Goal: Information Seeking & Learning: Understand process/instructions

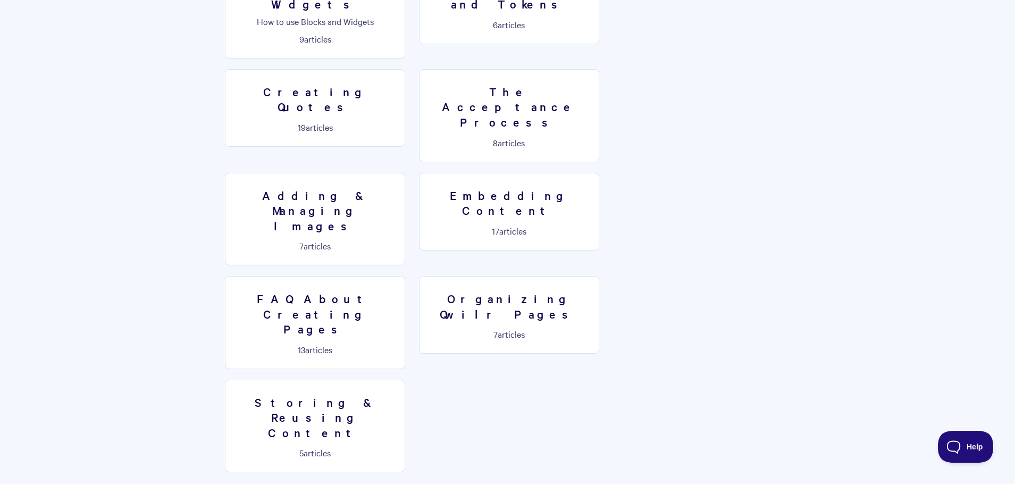
scroll to position [624, 0]
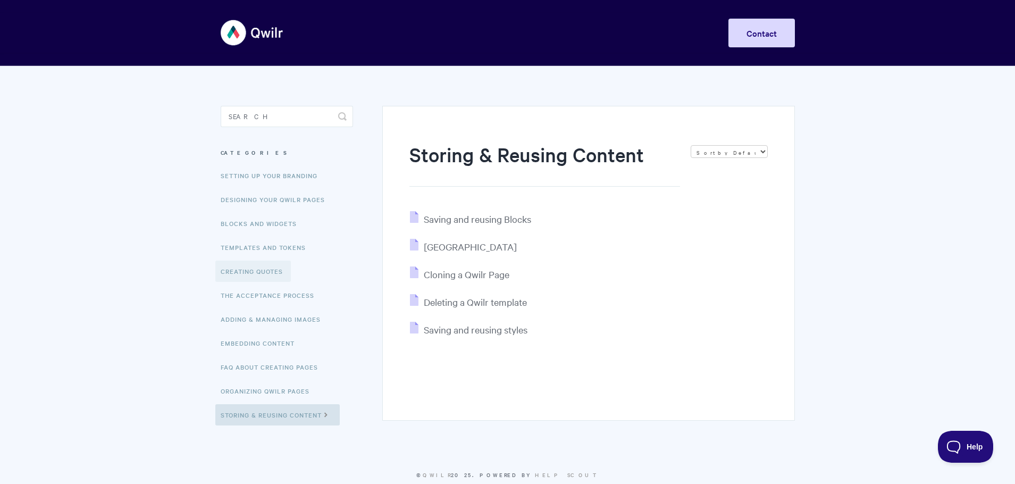
click at [262, 265] on link "Creating Quotes" at bounding box center [252, 270] width 75 height 21
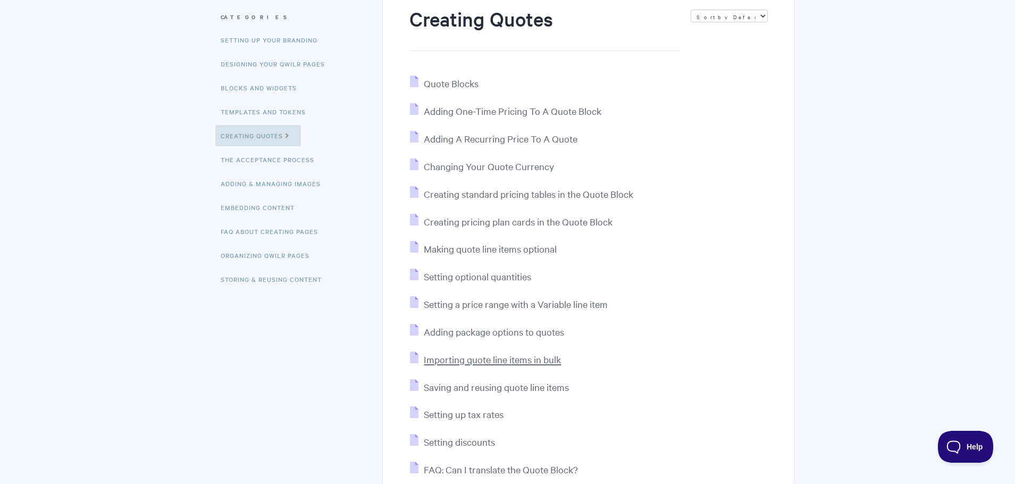
scroll to position [159, 0]
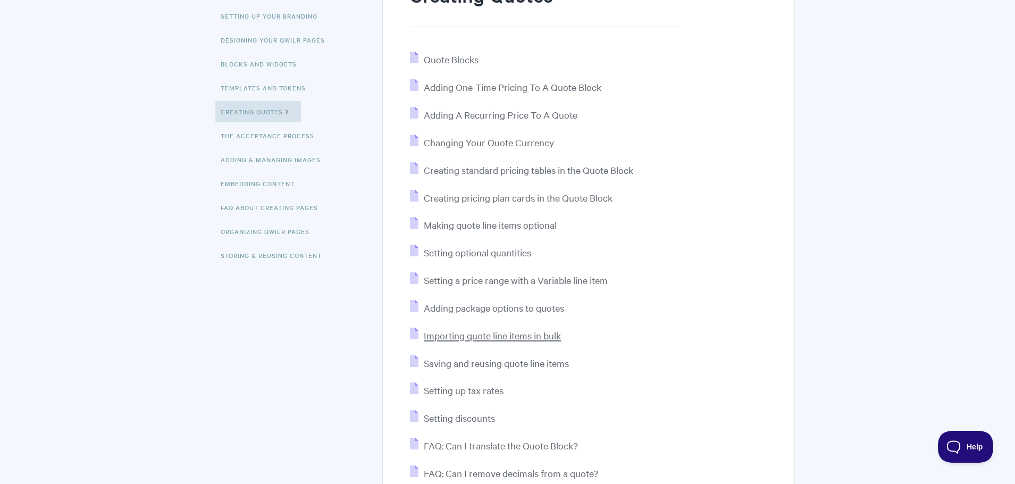
click at [496, 337] on span "Importing quote line items in bulk" at bounding box center [492, 335] width 137 height 12
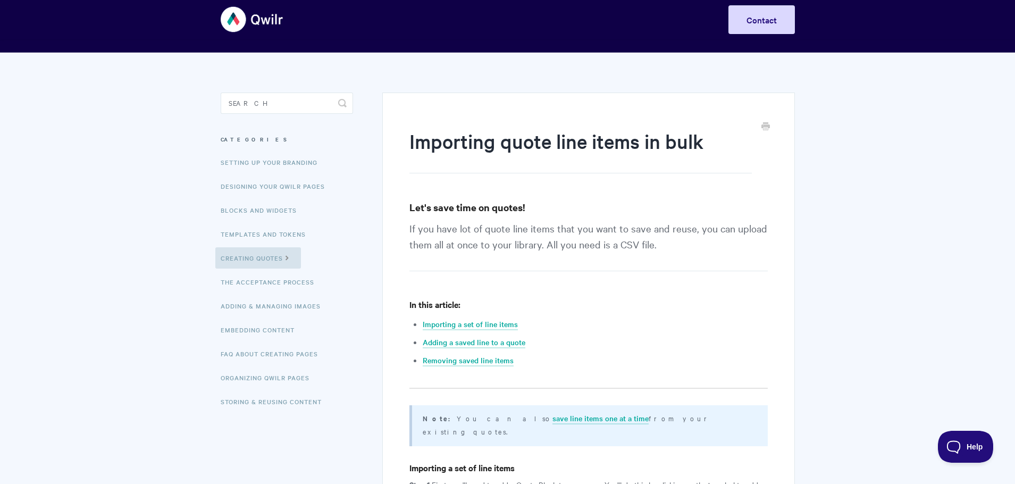
scroll to position [53, 0]
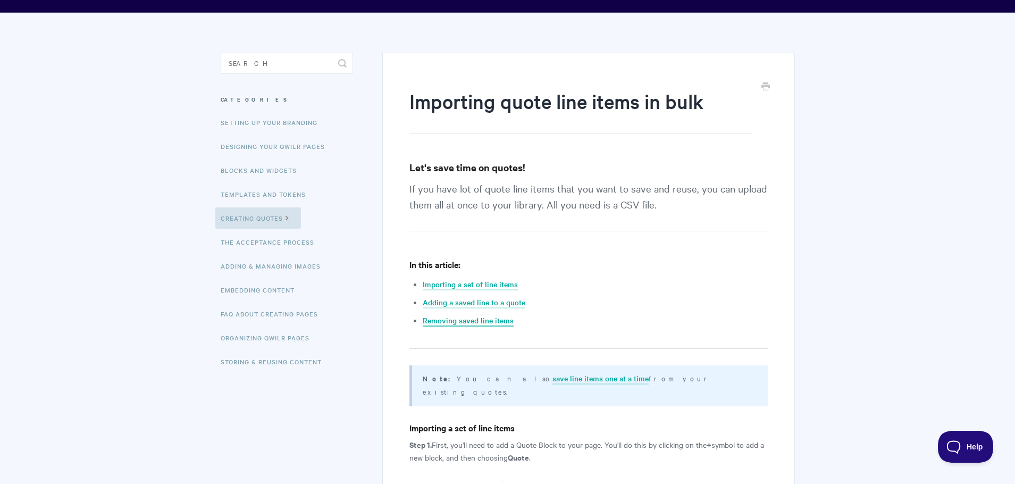
click at [488, 322] on link "Removing saved line items" at bounding box center [467, 321] width 91 height 12
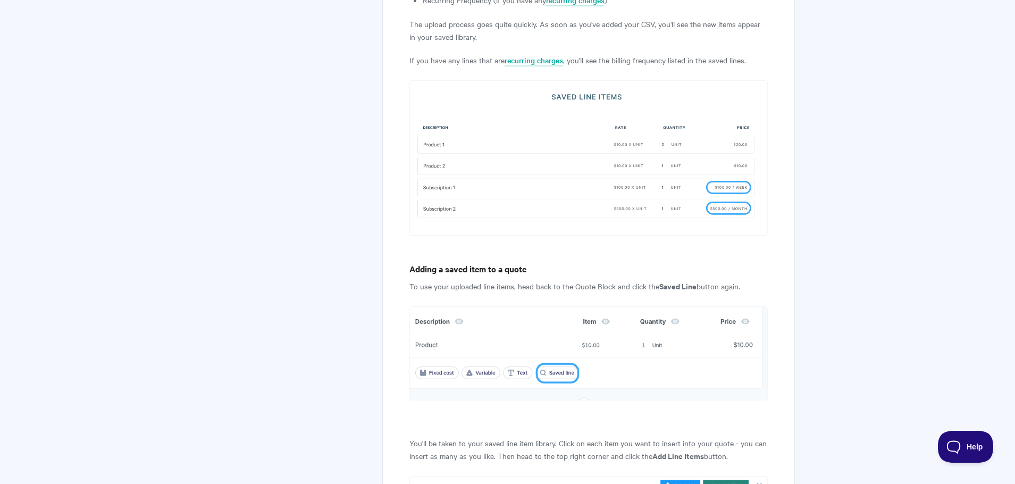
scroll to position [1660, 0]
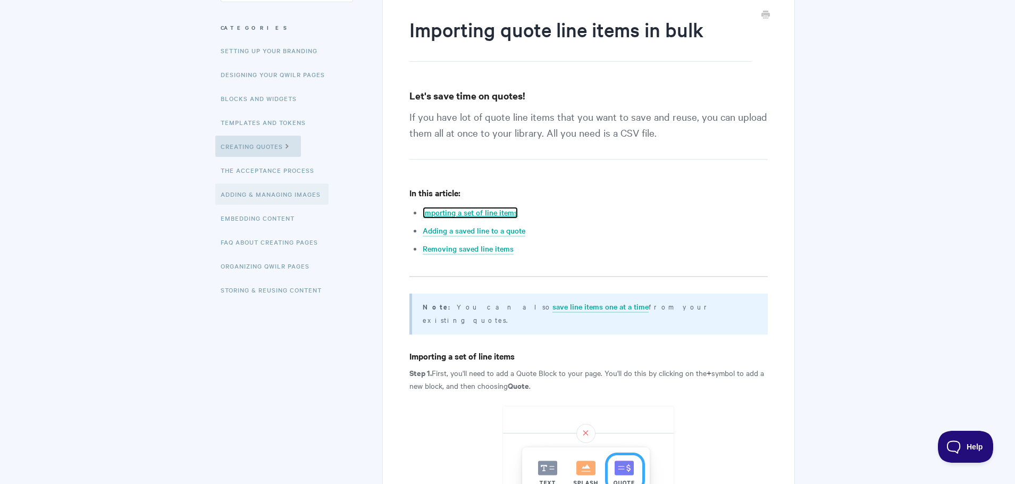
scroll to position [106, 0]
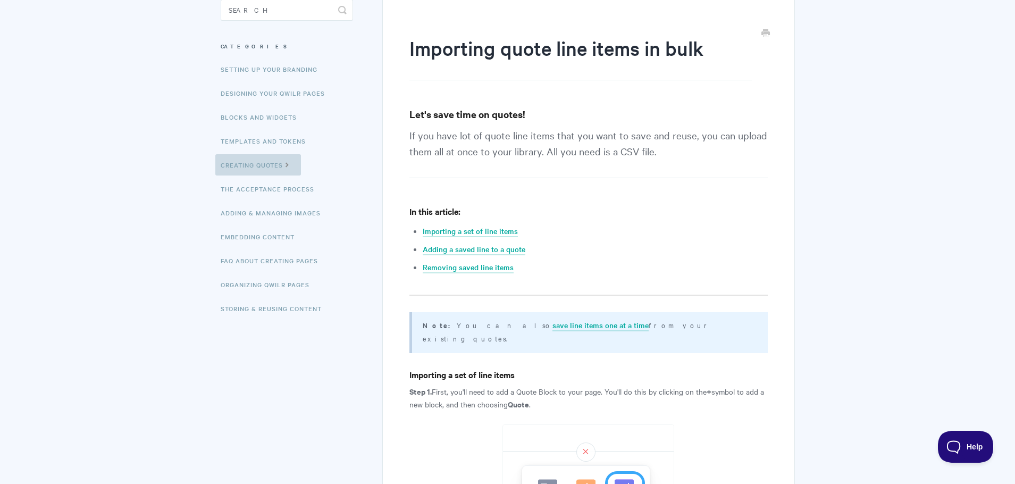
click at [255, 169] on link "Creating Quotes" at bounding box center [258, 164] width 86 height 21
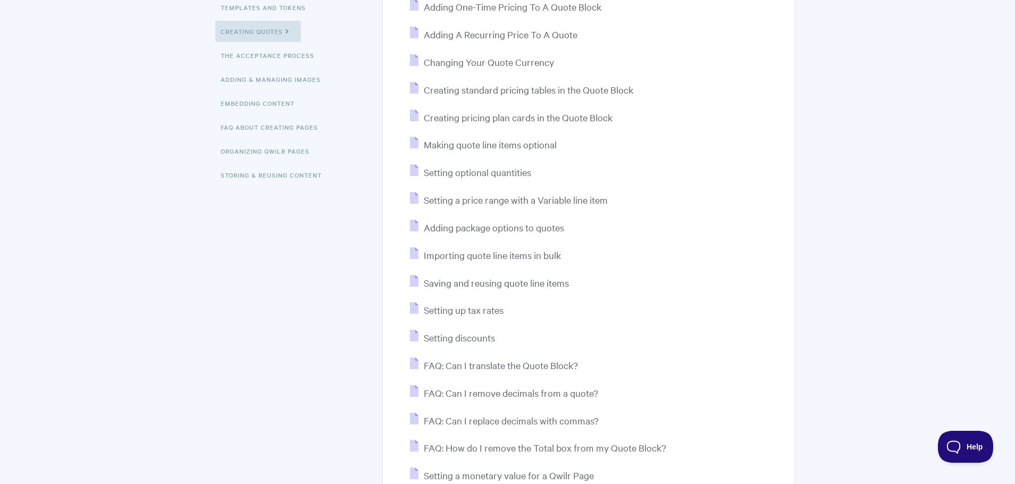
scroll to position [266, 0]
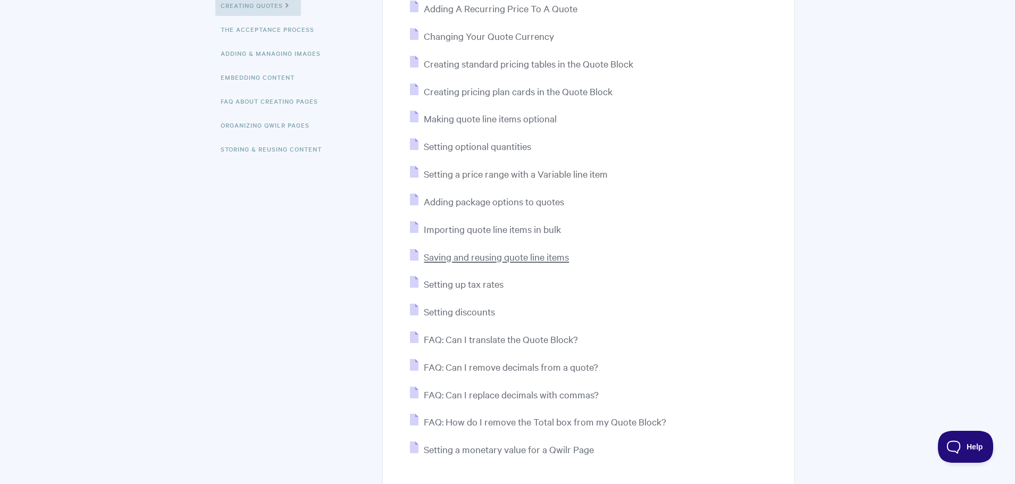
click at [494, 262] on span "Saving and reusing quote line items" at bounding box center [496, 256] width 145 height 12
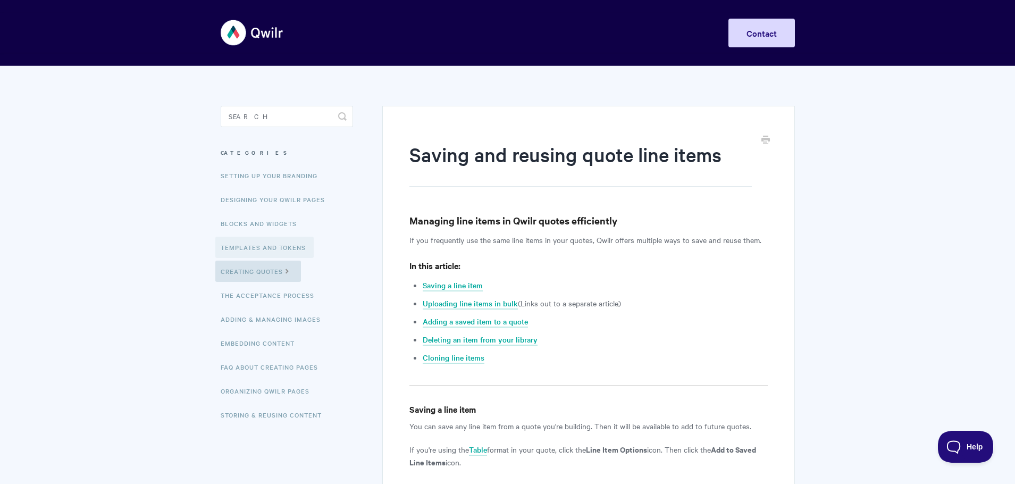
click at [259, 248] on link "Templates and Tokens" at bounding box center [264, 246] width 98 height 21
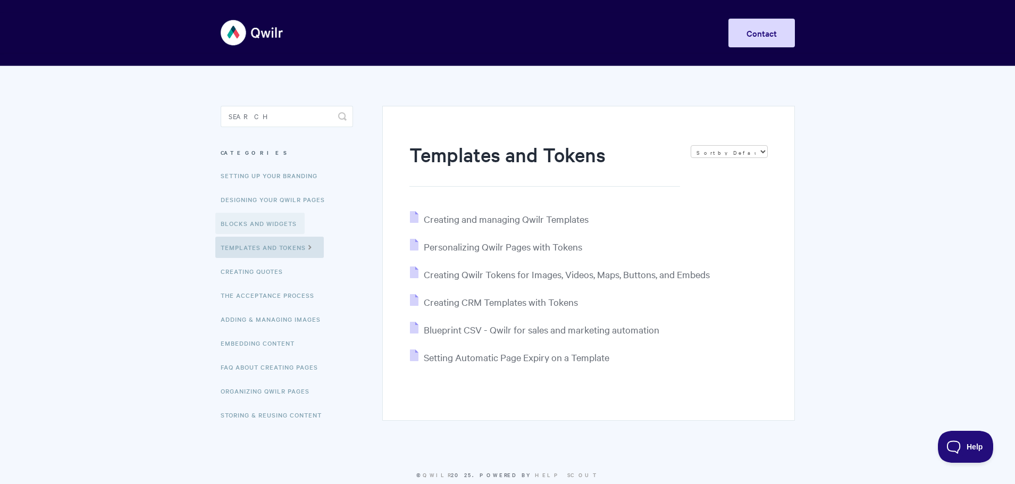
click at [264, 232] on link "Blocks and Widgets" at bounding box center [259, 223] width 89 height 21
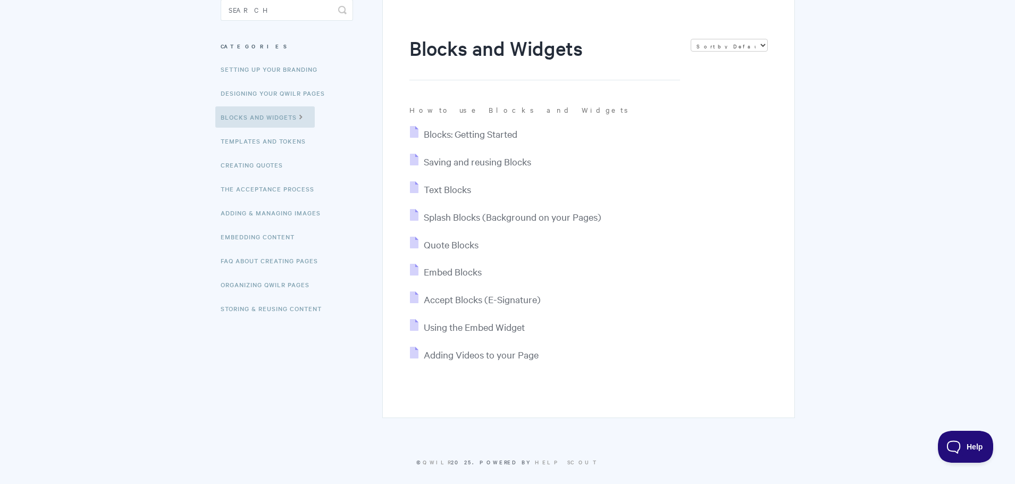
scroll to position [53, 0]
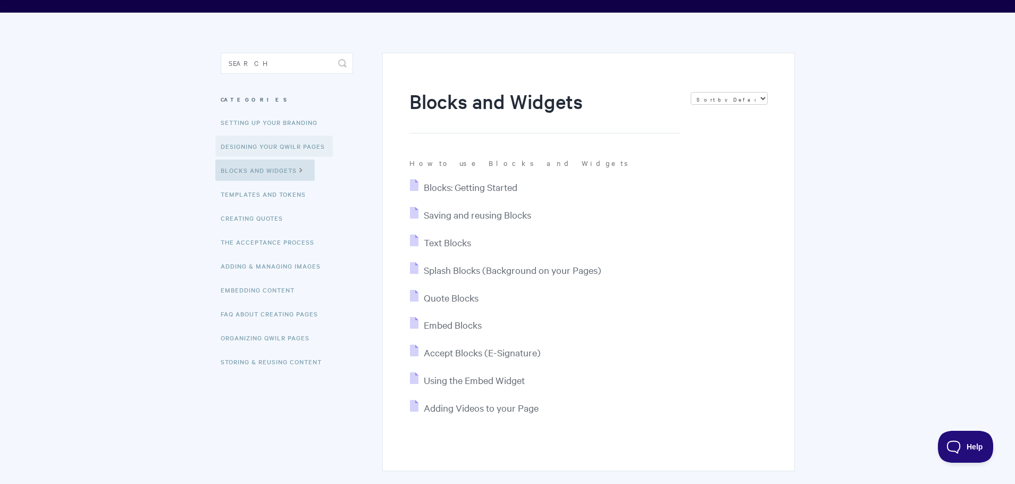
click at [256, 147] on link "Designing Your Qwilr Pages" at bounding box center [273, 146] width 117 height 21
click at [270, 199] on link "Templates and Tokens" at bounding box center [264, 193] width 98 height 21
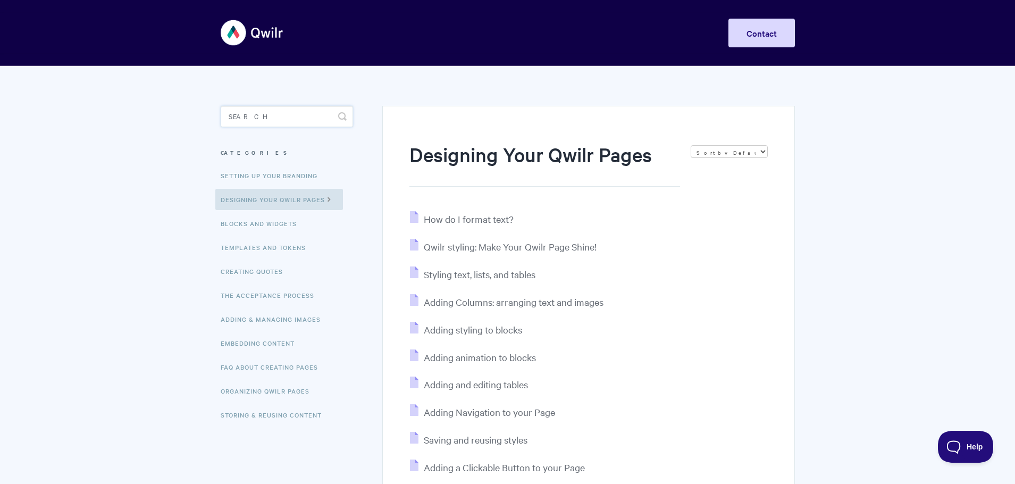
click at [276, 114] on input "Search" at bounding box center [287, 116] width 132 height 21
type input "p"
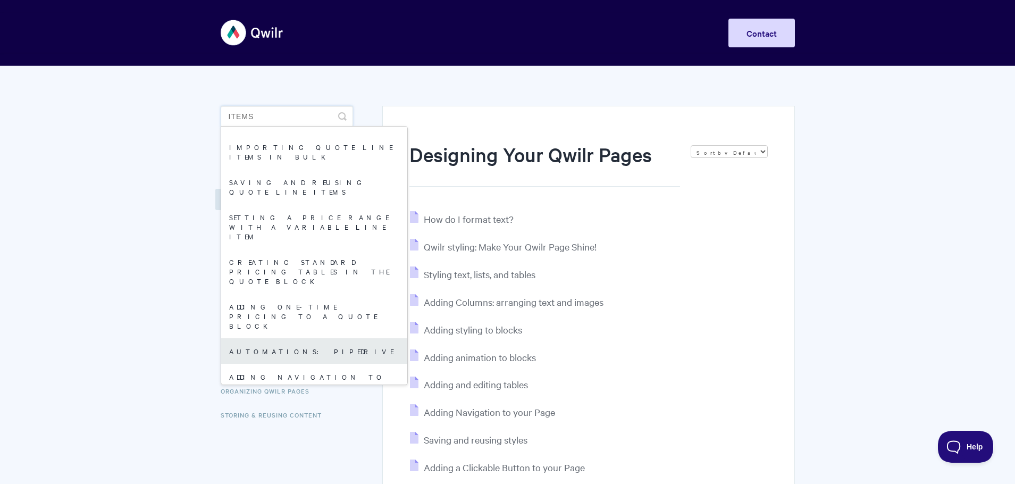
scroll to position [53, 0]
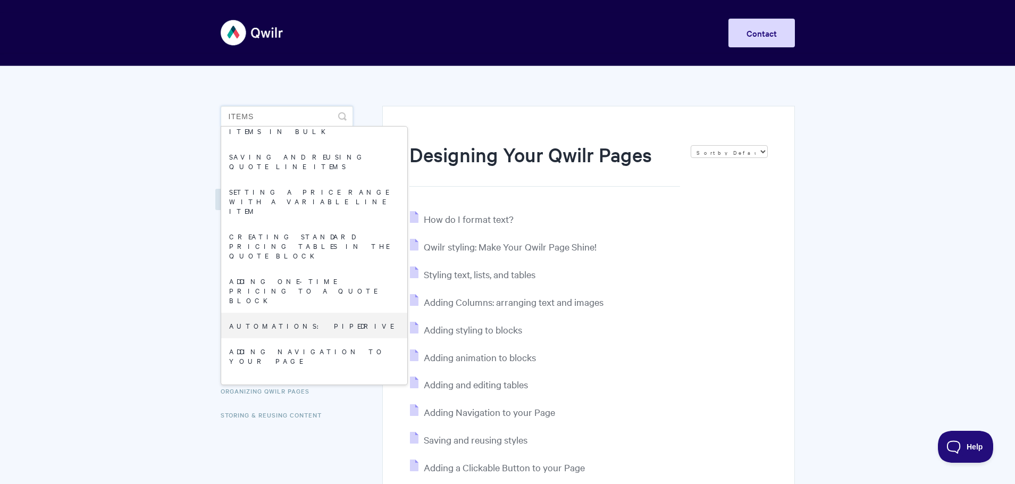
type input "items"
drag, startPoint x: 101, startPoint y: 218, endPoint x: 96, endPoint y: 219, distance: 5.3
click at [100, 218] on body "Toggle Navigation Home Getting Started Creating & Editing Pages Sharing & Analy…" at bounding box center [507, 371] width 1015 height 743
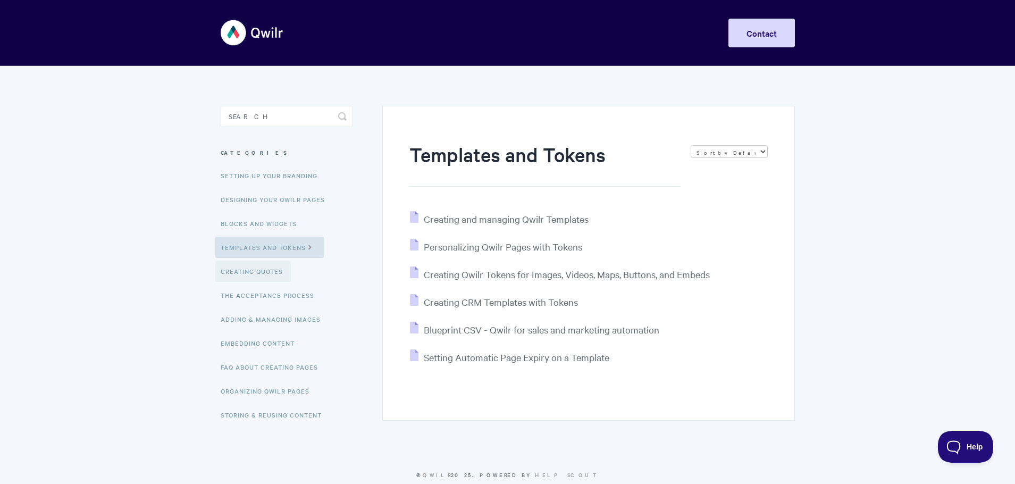
click at [254, 269] on link "Creating Quotes" at bounding box center [252, 270] width 75 height 21
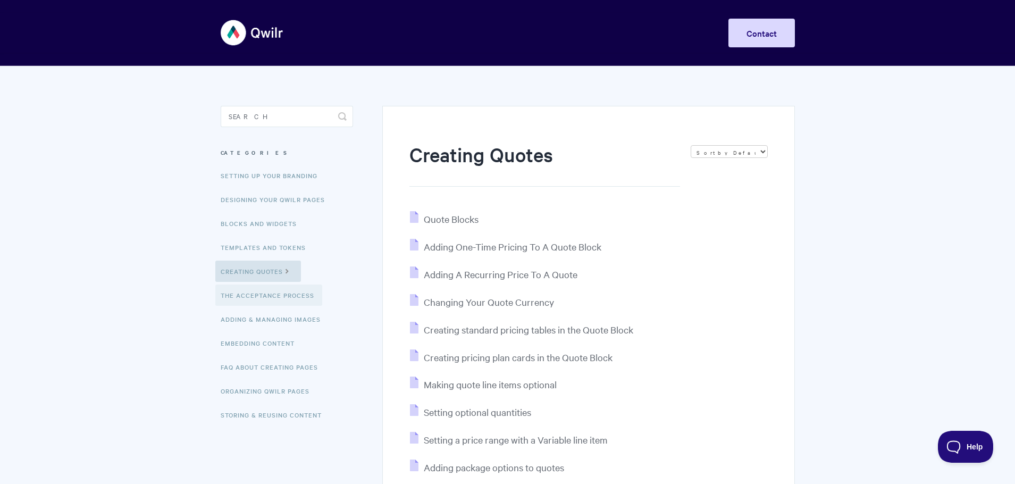
click at [267, 296] on link "The Acceptance Process" at bounding box center [268, 294] width 107 height 21
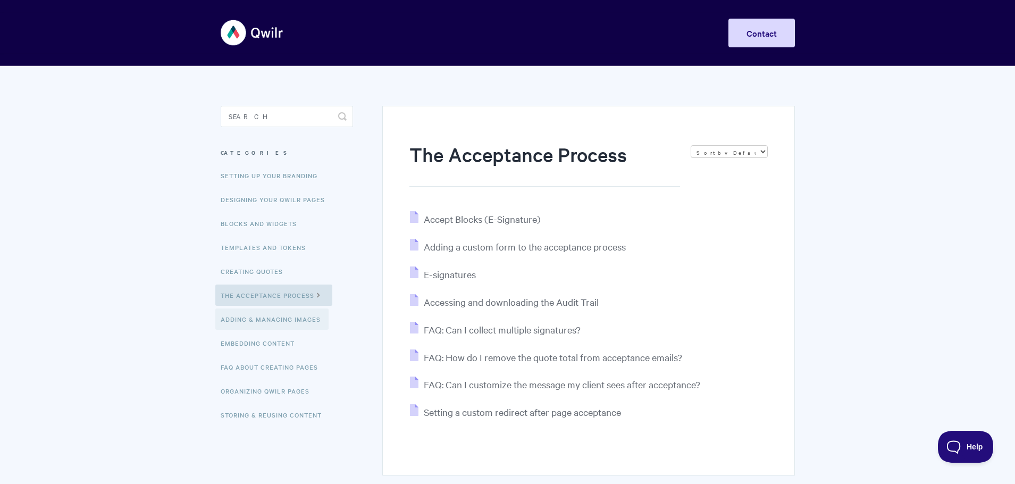
click at [265, 319] on link "Adding & Managing Images" at bounding box center [271, 318] width 113 height 21
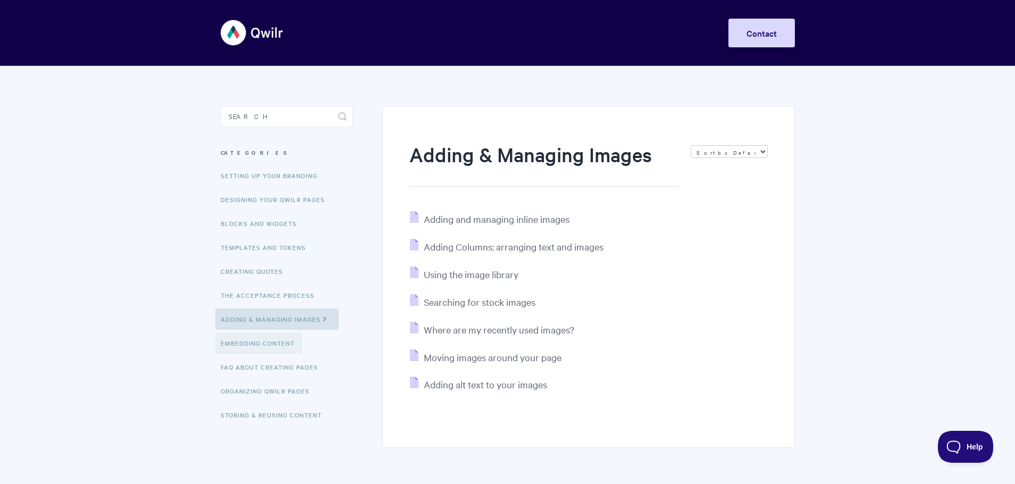
click at [265, 341] on link "Embedding Content" at bounding box center [258, 342] width 87 height 21
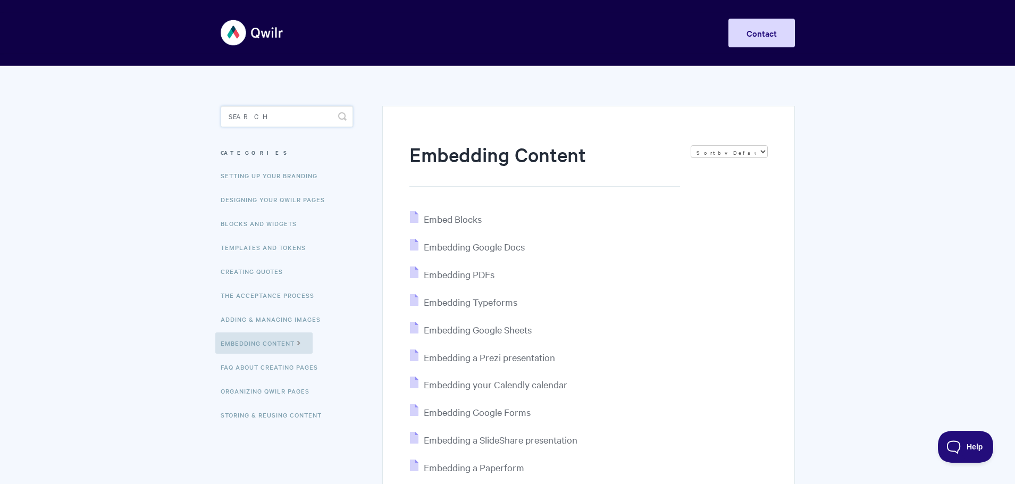
click at [273, 109] on input "Search" at bounding box center [287, 116] width 132 height 21
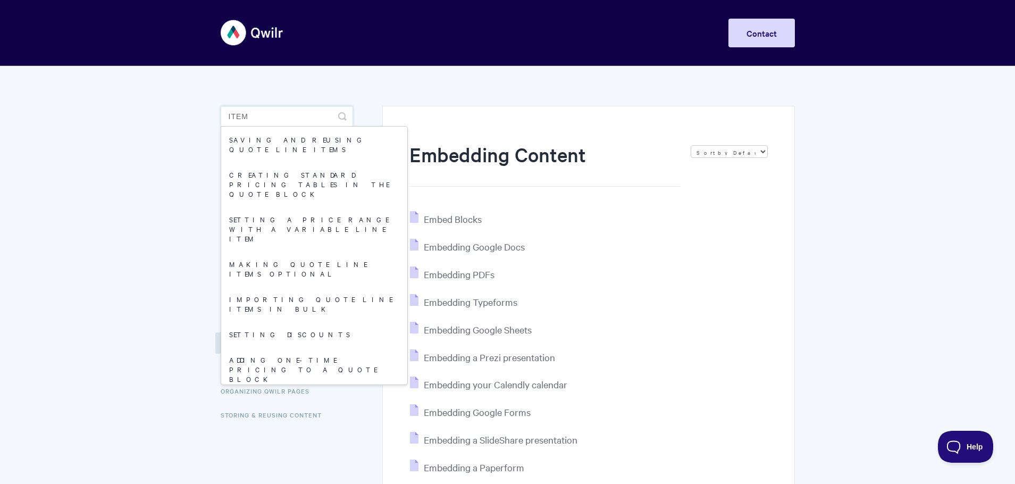
type input "item"
drag, startPoint x: 119, startPoint y: 164, endPoint x: 8, endPoint y: 4, distance: 194.7
click at [107, 132] on body "Toggle Navigation Home Getting Started Creating & Editing Pages Sharing & Analy…" at bounding box center [507, 399] width 1015 height 799
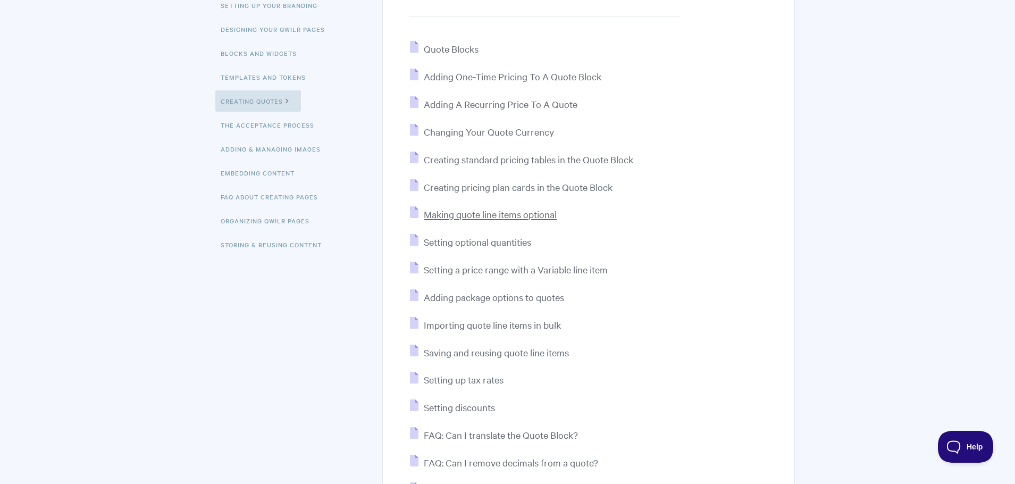
scroll to position [159, 0]
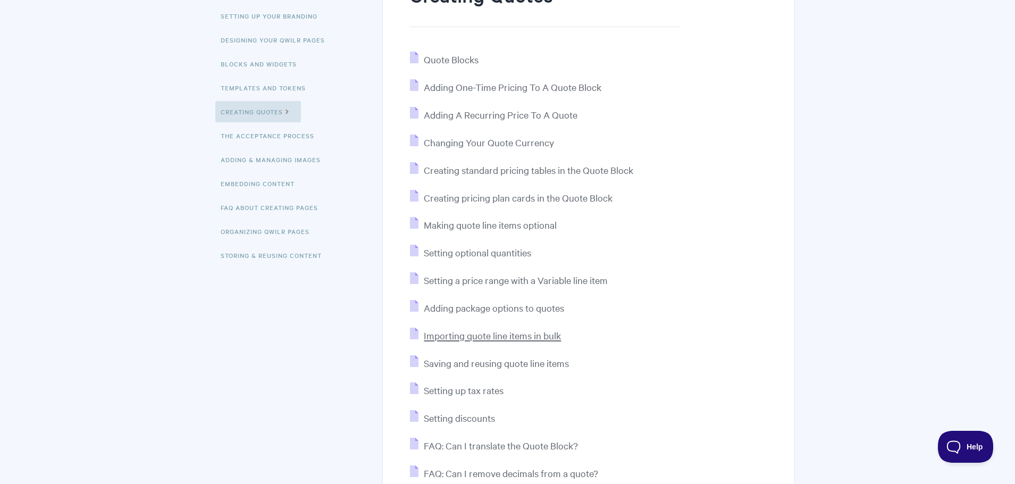
click at [481, 335] on span "Importing quote line items in bulk" at bounding box center [492, 335] width 137 height 12
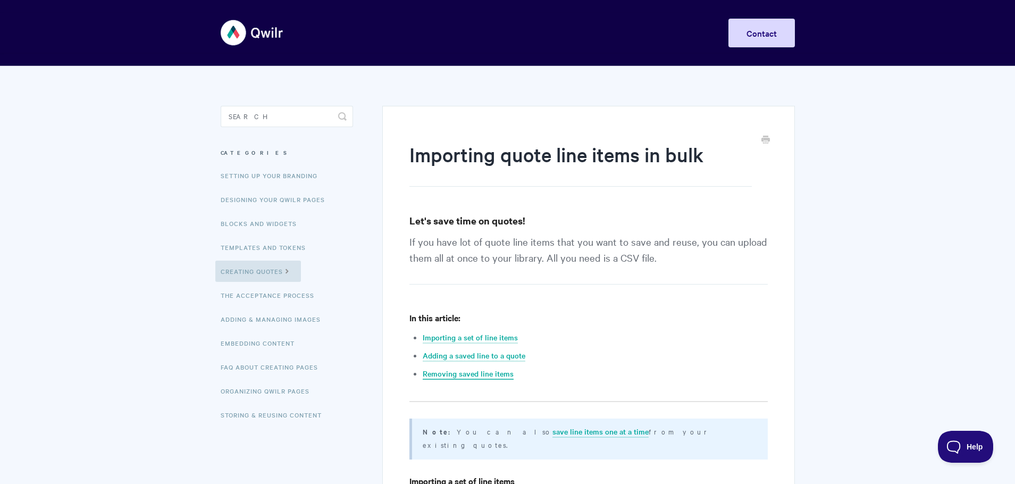
click at [478, 374] on link "Removing saved line items" at bounding box center [467, 374] width 91 height 12
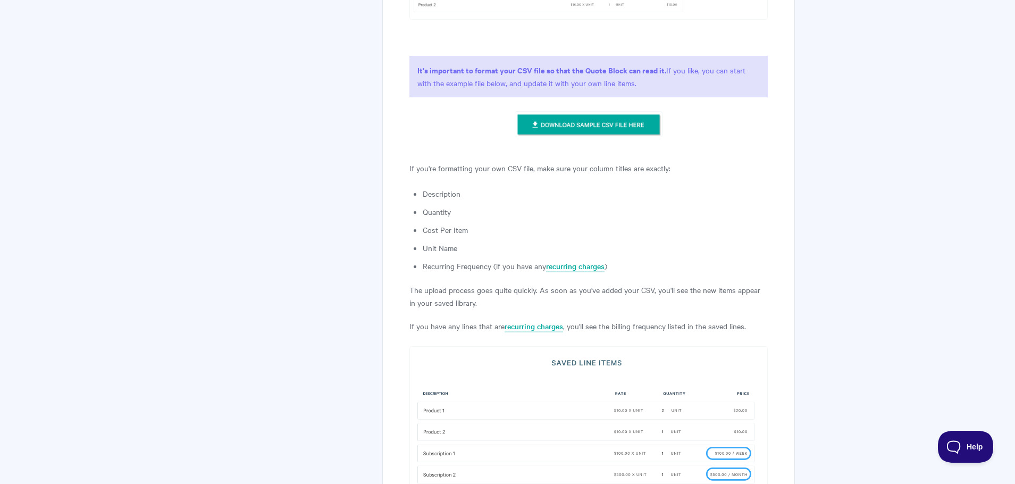
scroll to position [1128, 0]
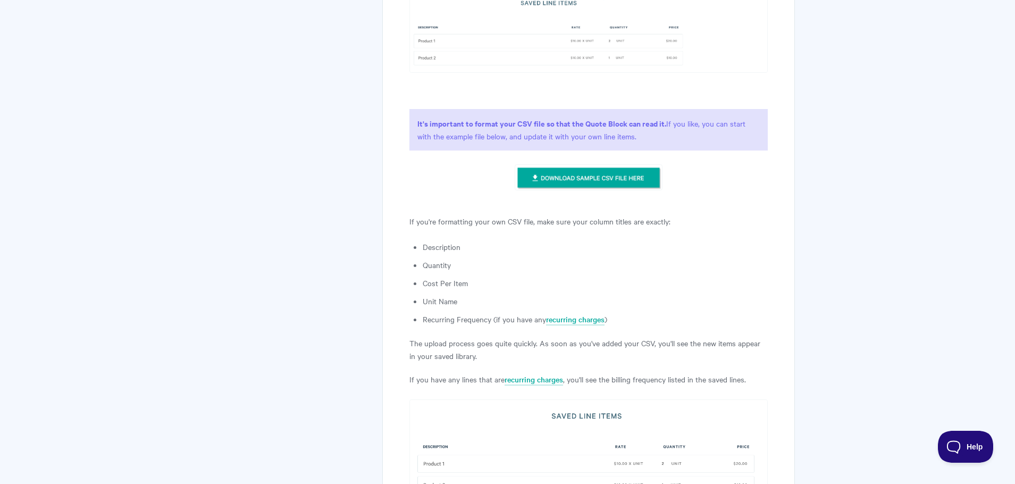
click at [607, 164] on img at bounding box center [588, 177] width 148 height 27
click at [741, 294] on li "Unit Name" at bounding box center [594, 300] width 344 height 13
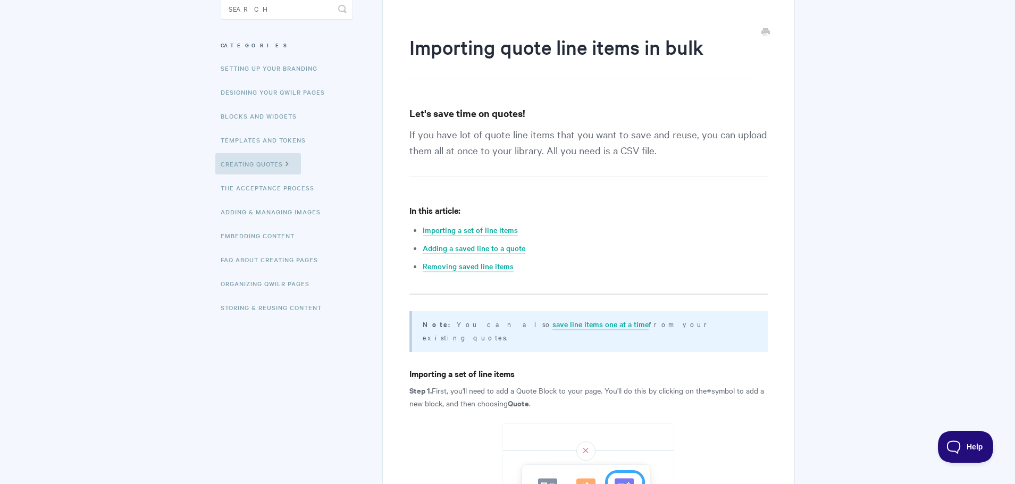
scroll to position [65, 0]
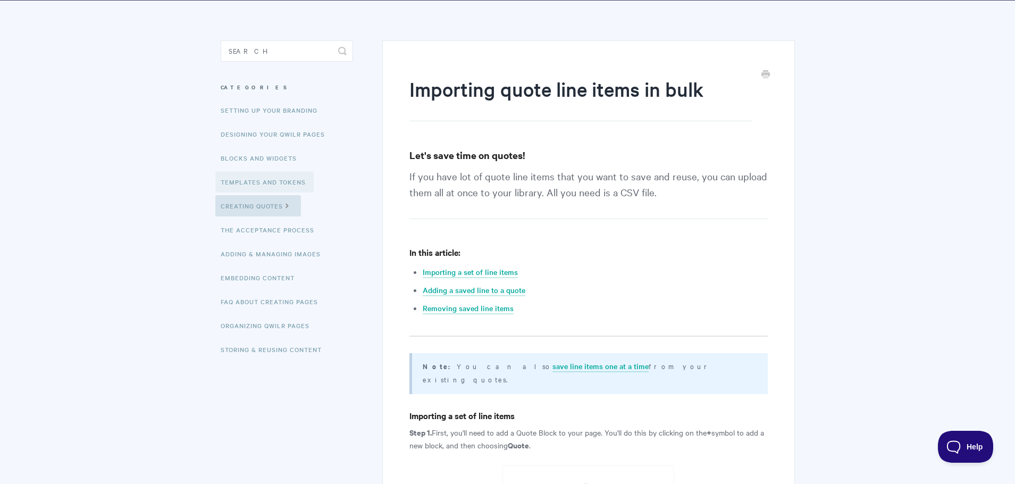
click at [270, 183] on link "Templates and Tokens" at bounding box center [264, 181] width 98 height 21
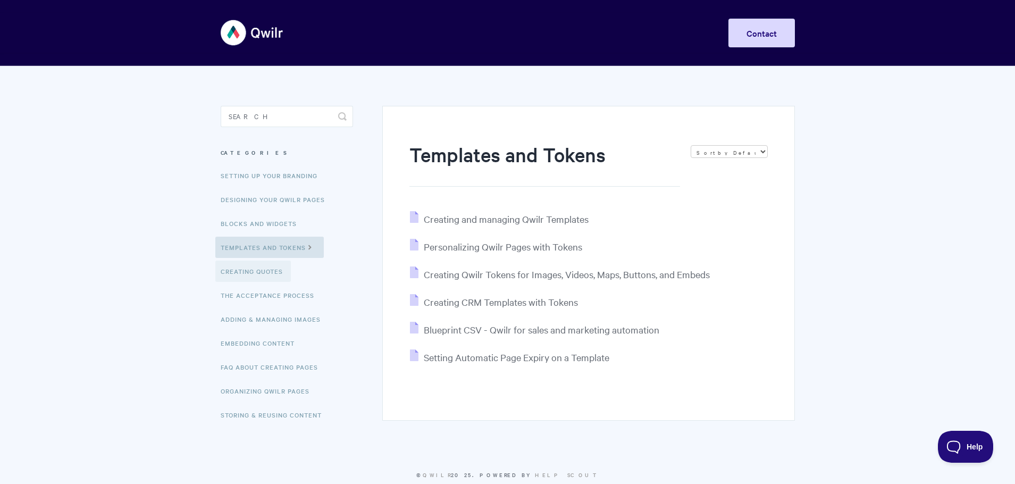
click at [269, 270] on link "Creating Quotes" at bounding box center [252, 270] width 75 height 21
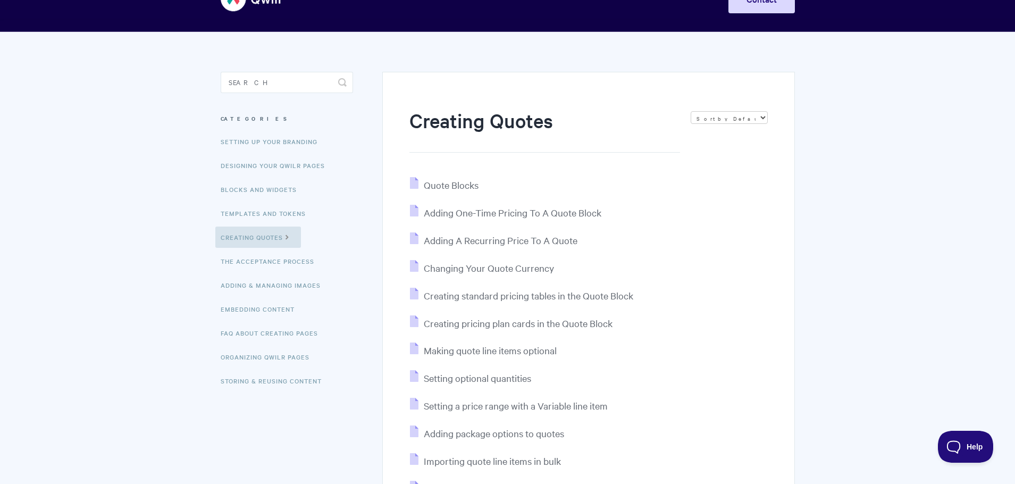
scroll to position [53, 0]
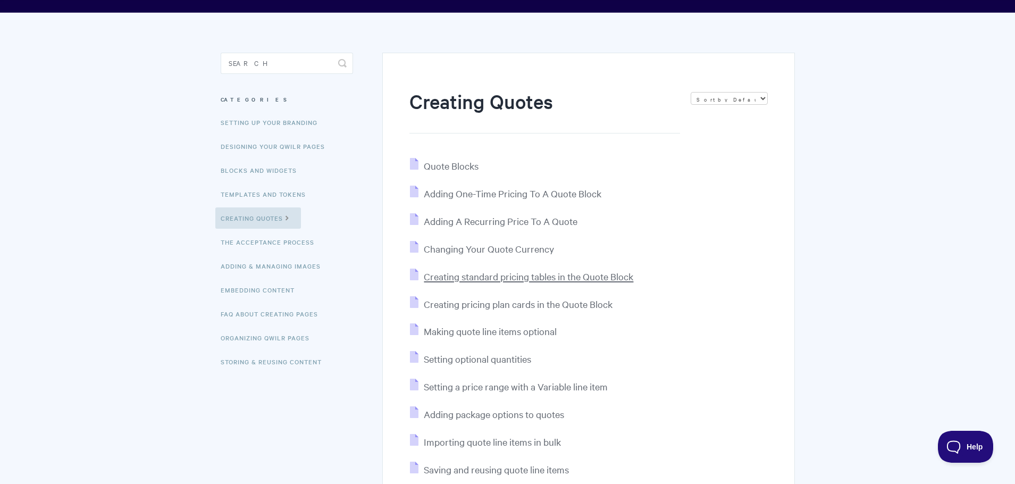
click at [496, 277] on span "Creating standard pricing tables in the Quote Block" at bounding box center [528, 276] width 209 height 12
